Goal: Task Accomplishment & Management: Manage account settings

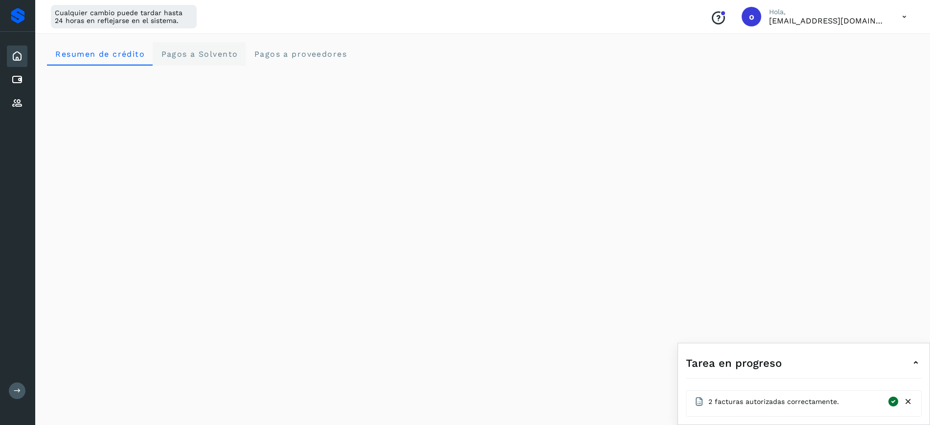
click at [213, 60] on Solvento "Pagos a Solvento" at bounding box center [199, 53] width 93 height 23
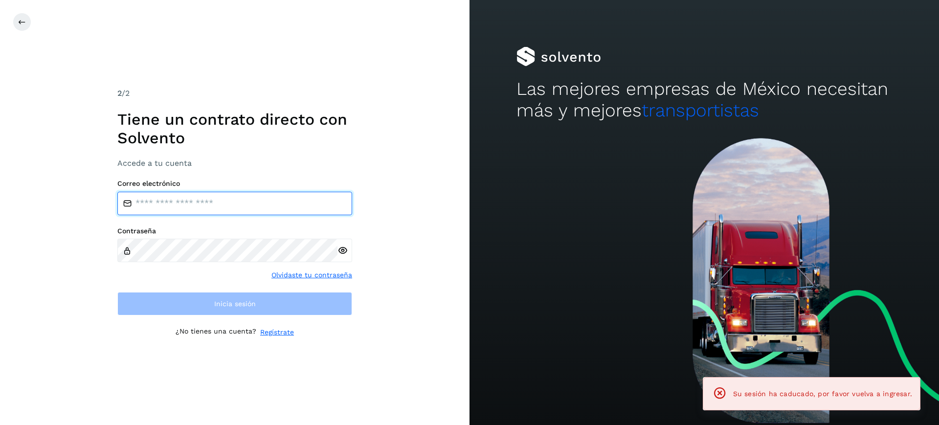
type input "**********"
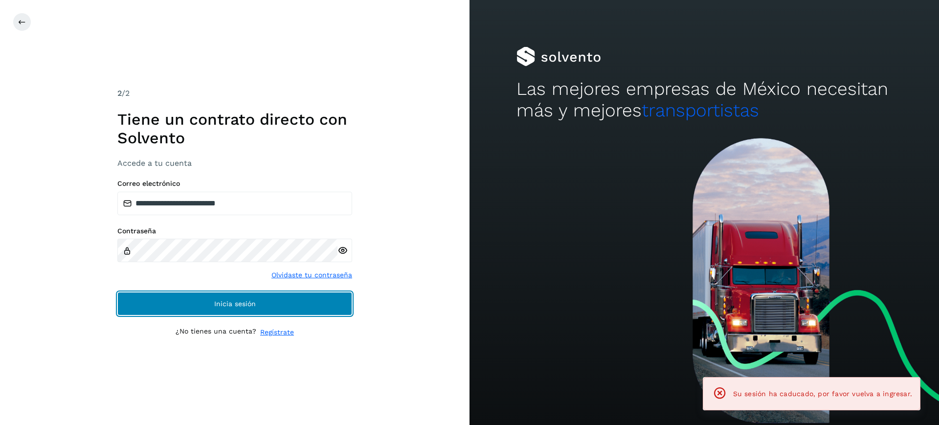
click at [287, 308] on button "Inicia sesión" at bounding box center [234, 303] width 235 height 23
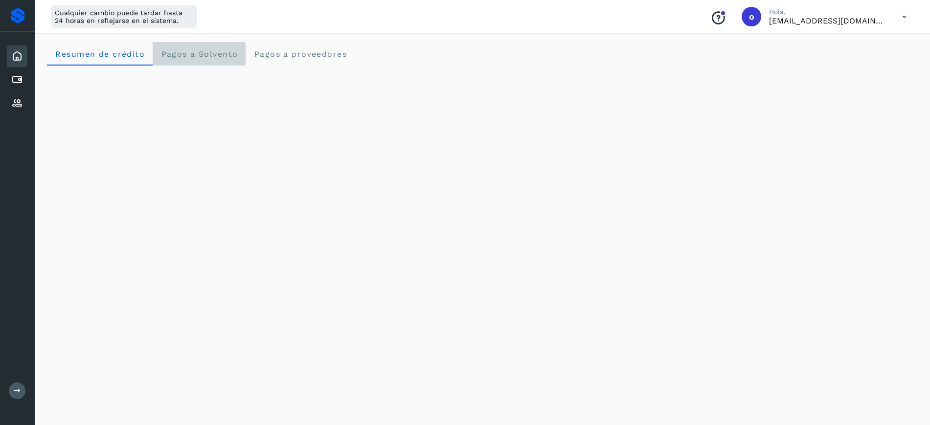
click at [196, 64] on Solvento "Pagos a Solvento" at bounding box center [199, 53] width 93 height 23
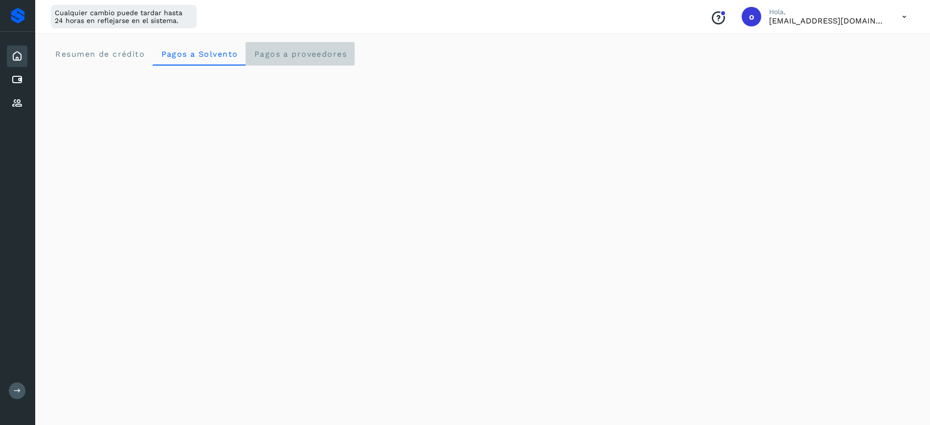
click at [334, 62] on proveedores "Pagos a proveedores" at bounding box center [299, 53] width 109 height 23
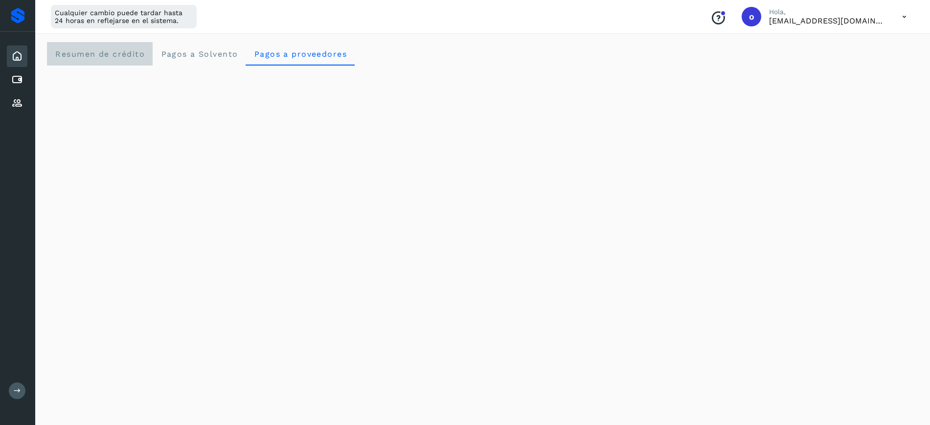
click at [142, 59] on crédito "Resumen de crédito" at bounding box center [100, 53] width 106 height 23
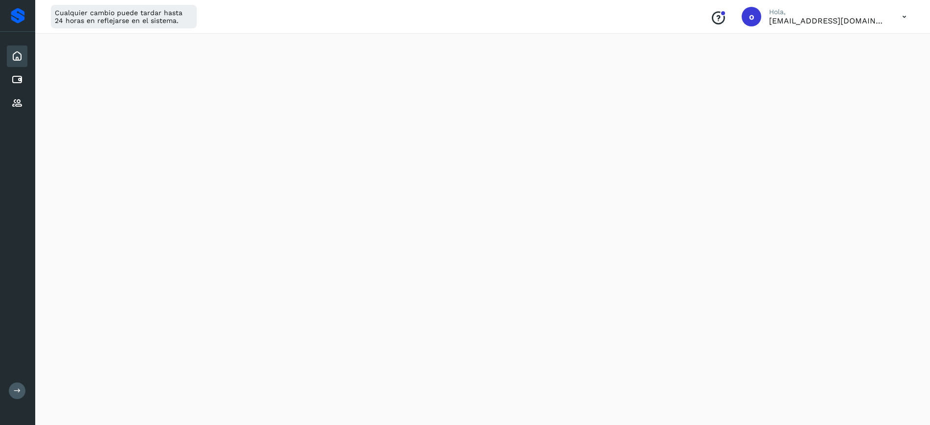
scroll to position [225, 0]
